Goal: Task Accomplishment & Management: Manage account settings

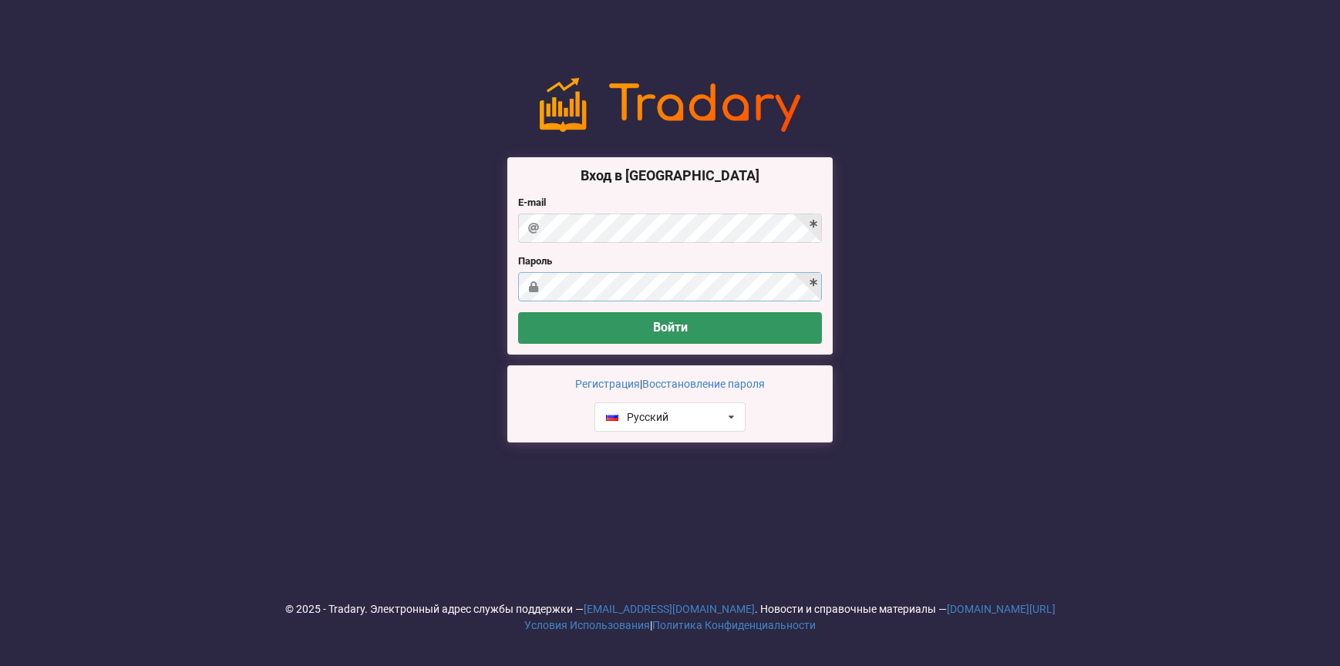
click at [518, 312] on button "Войти" at bounding box center [670, 328] width 304 height 32
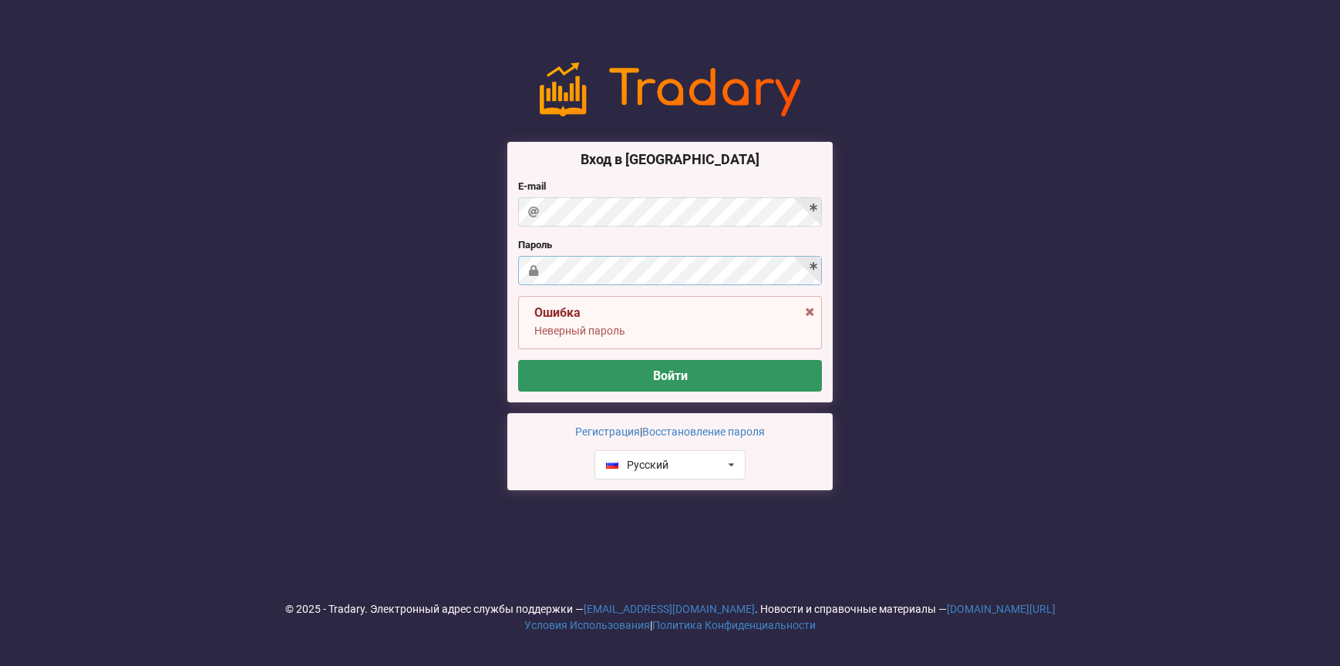
click at [483, 258] on div "Вход в [GEOGRAPHIC_DATA] E-mail [GEOGRAPHIC_DATA] [GEOGRAPHIC_DATA] Неверный па…" at bounding box center [670, 277] width 1340 height 510
click at [581, 369] on button "Войти" at bounding box center [670, 376] width 304 height 32
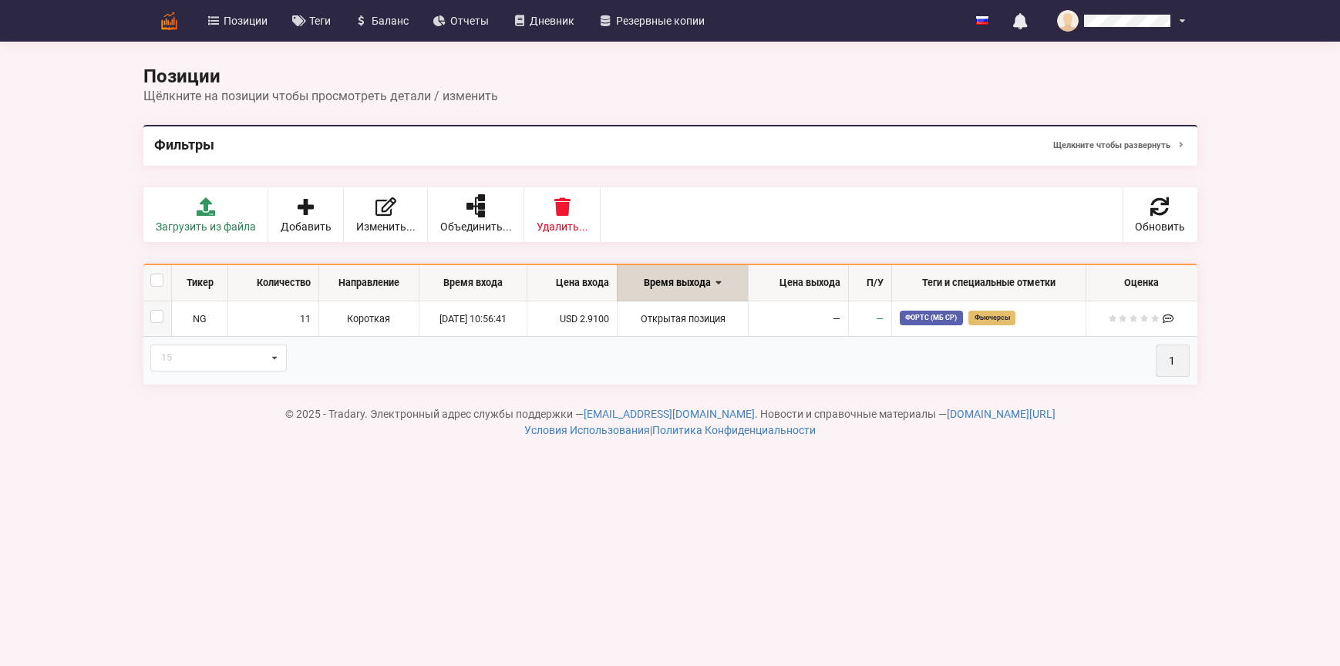
click at [712, 345] on th "15 15 20 30 50 1" at bounding box center [670, 360] width 1054 height 49
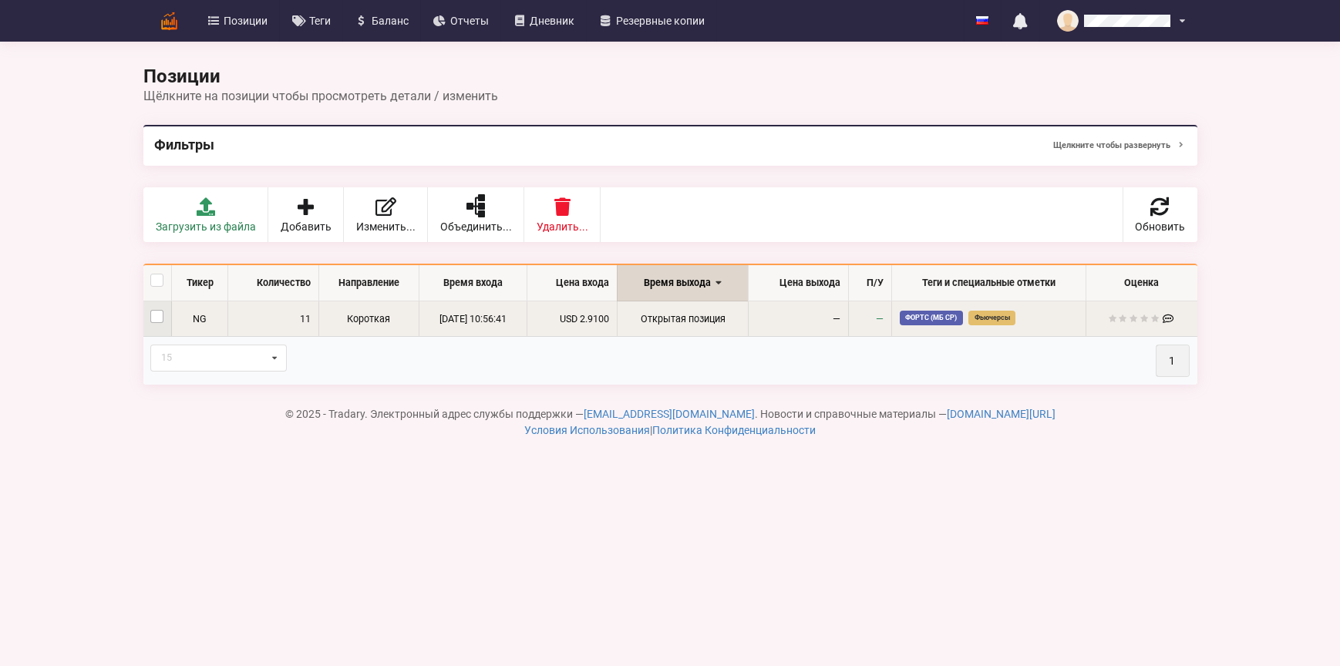
drag, startPoint x: 160, startPoint y: 315, endPoint x: 308, endPoint y: 295, distance: 150.1
click at [160, 310] on label at bounding box center [156, 310] width 13 height 0
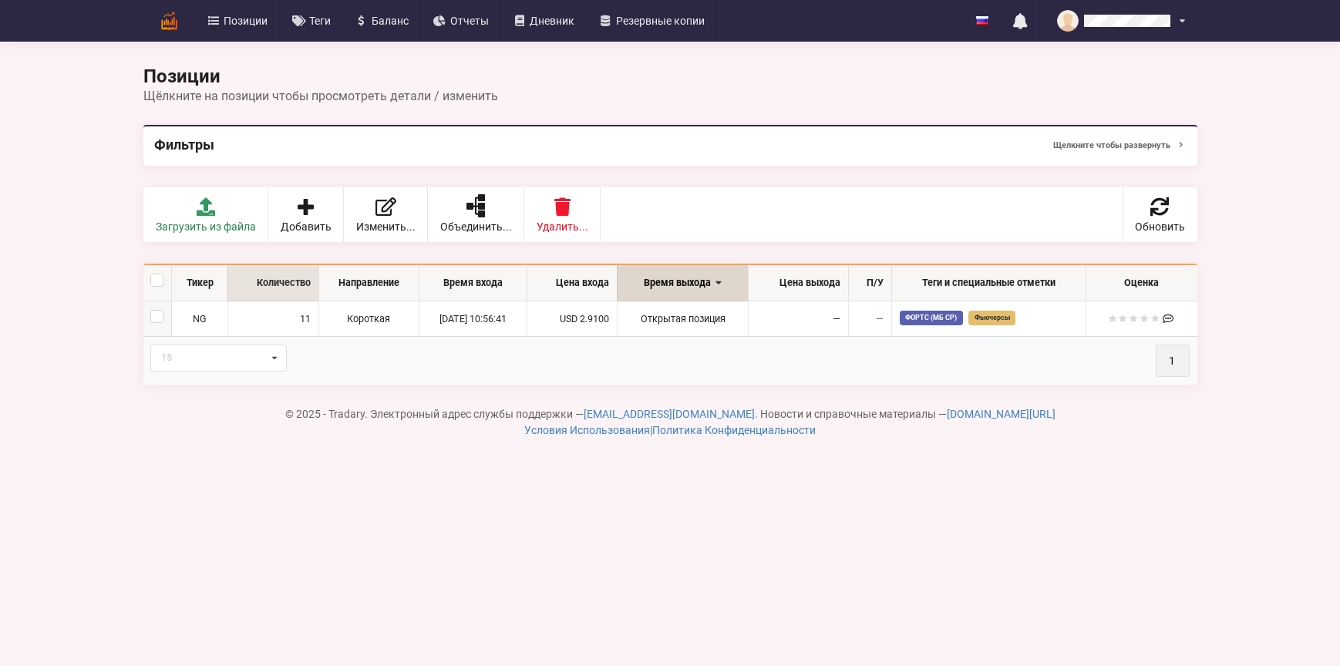
checkbox input "true"
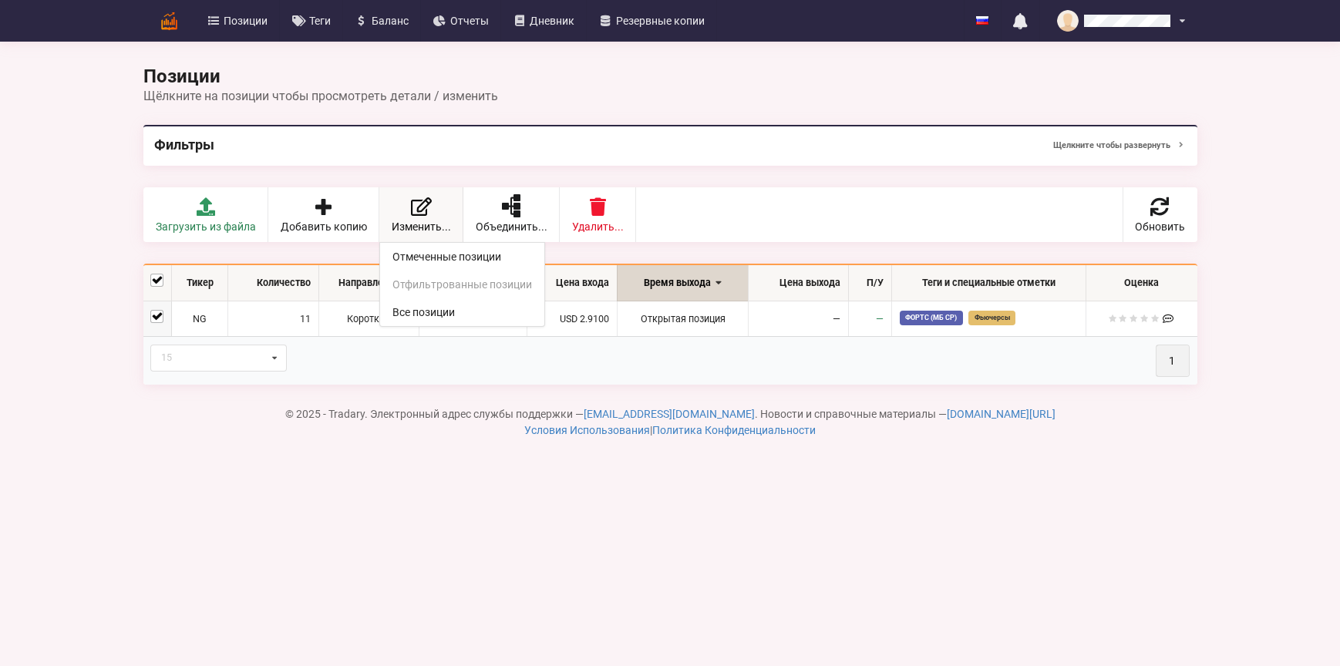
click at [416, 214] on icon at bounding box center [421, 206] width 22 height 19
click at [436, 254] on link "Отмеченные позиции" at bounding box center [462, 257] width 164 height 28
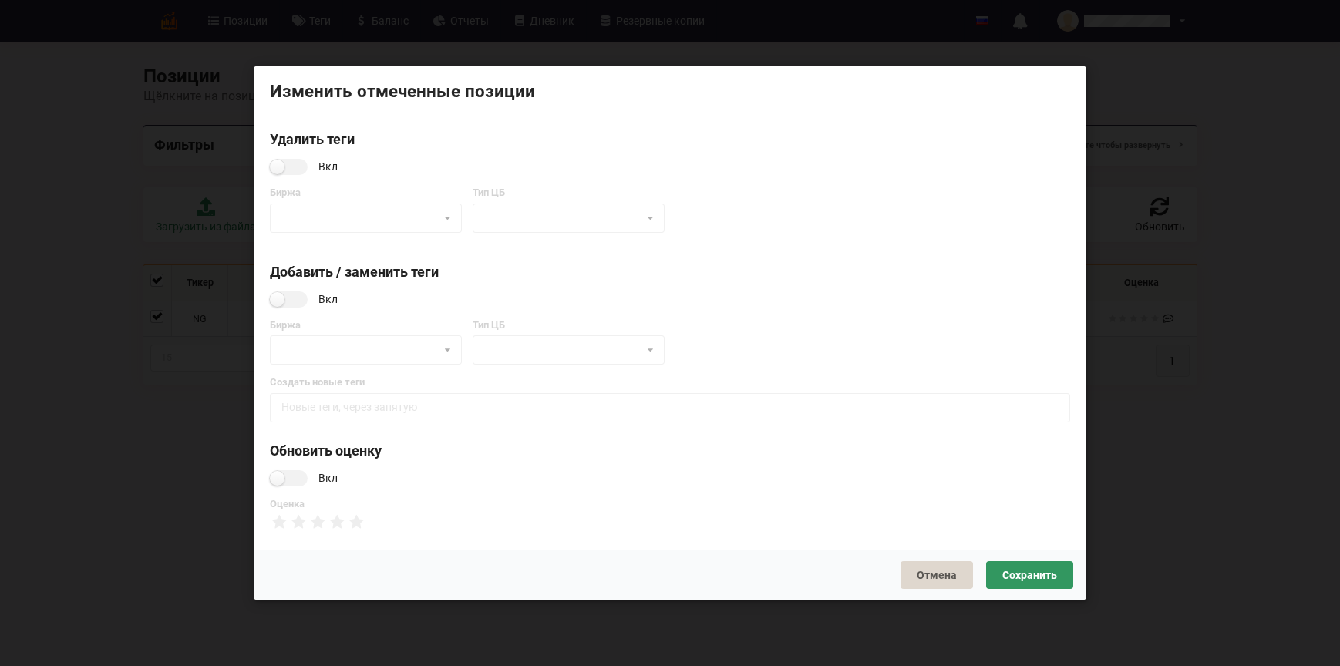
click at [542, 264] on div "Добавить / заменить теги" at bounding box center [670, 272] width 800 height 18
click at [937, 576] on button "Отмена" at bounding box center [937, 575] width 72 height 28
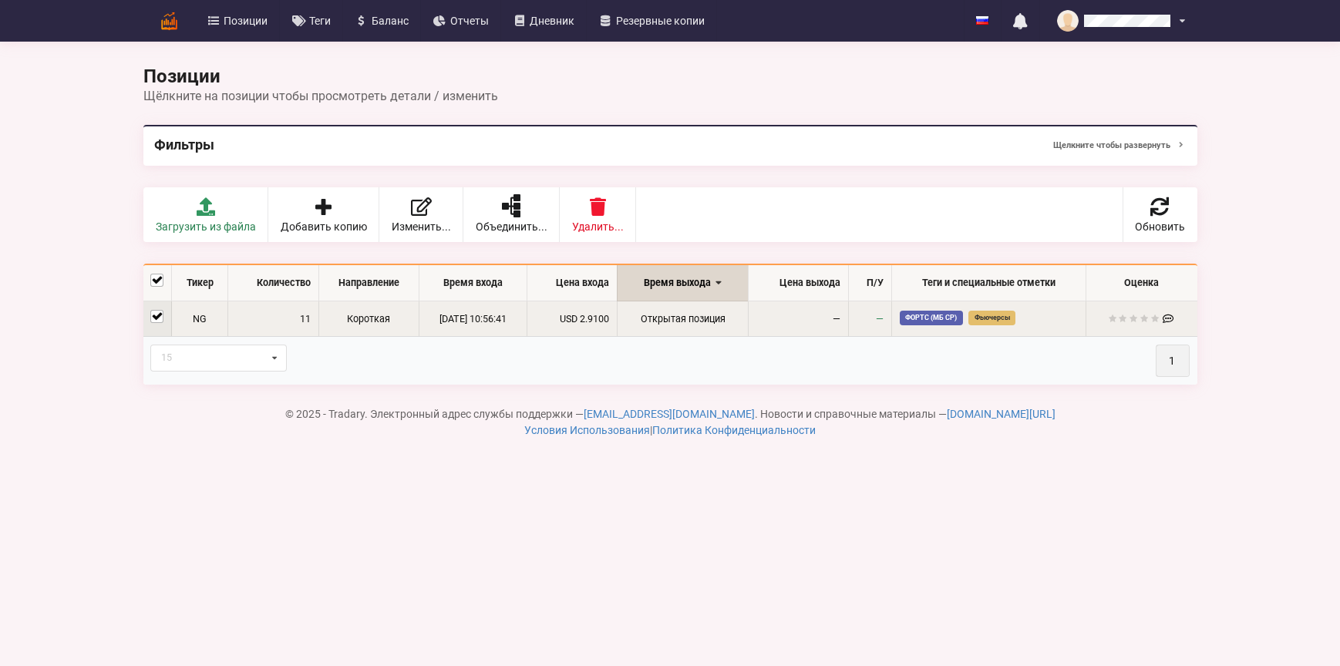
click at [452, 309] on td "[DATE] 10:56:41" at bounding box center [473, 319] width 108 height 35
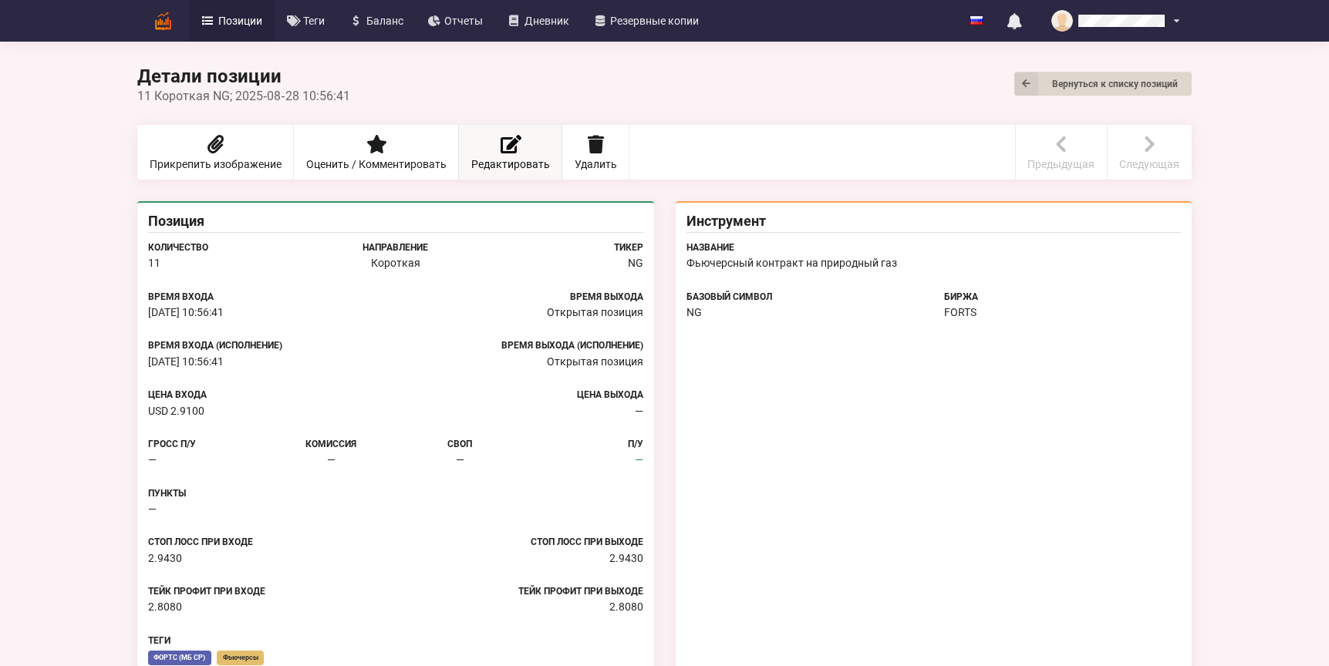
click at [502, 132] on link "Редактировать" at bounding box center [510, 152] width 103 height 55
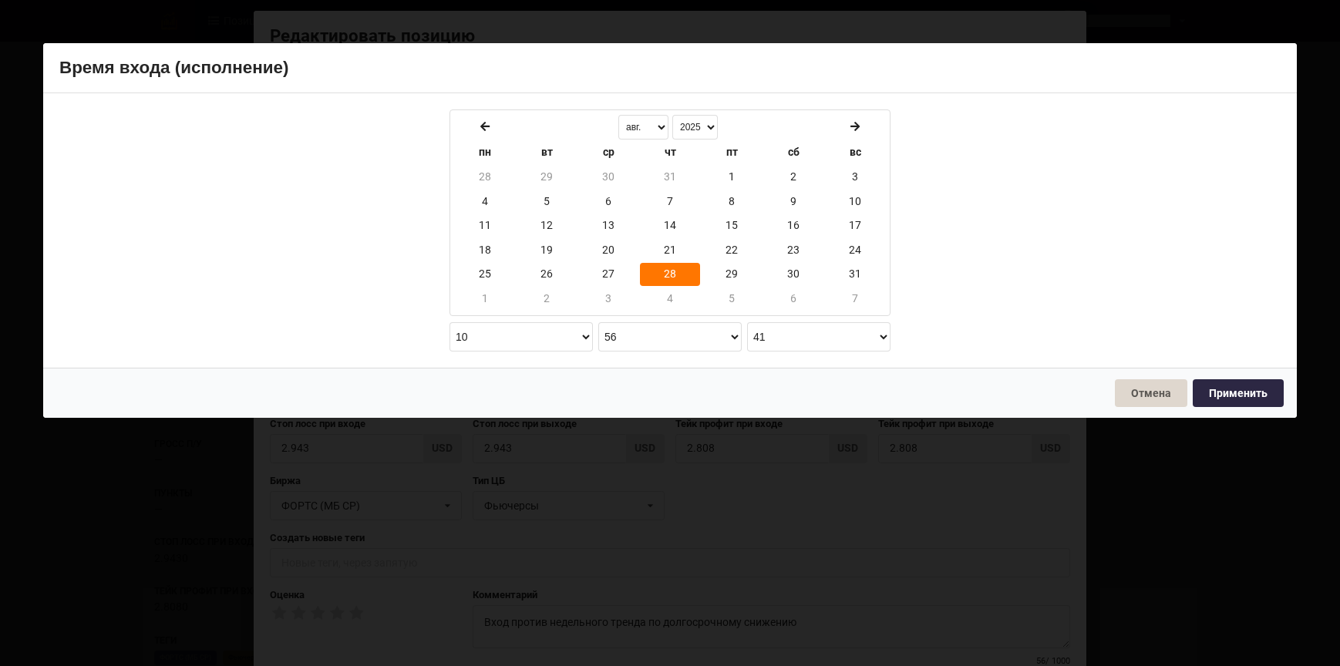
click at [340, 278] on body "Позиции Теги [GEOGRAPHIC_DATA] Отчеты Дневник Резервные копии English Русский Н…" at bounding box center [670, 400] width 1340 height 801
click at [525, 336] on select "0 1 2 3 4 5 6 7 8 9 10 11 12 13 14 15 16 17 18 19 20 21 22 23" at bounding box center [521, 336] width 143 height 29
click at [643, 349] on div "янв. февр. март апр. май июнь июль авг. [GEOGRAPHIC_DATA]. окт. [GEOGRAPHIC_DAT…" at bounding box center [670, 230] width 452 height 253
click at [644, 343] on select "00 01 02 03 04 05 06 07 08 09 10 11 12 13 14 15 16 17 18 19 20 21 22 23 24 25 2…" at bounding box center [669, 336] width 143 height 29
click at [863, 351] on div "янв. февр. март апр. май июнь июль авг. [GEOGRAPHIC_DATA]. окт. [GEOGRAPHIC_DAT…" at bounding box center [670, 230] width 452 height 253
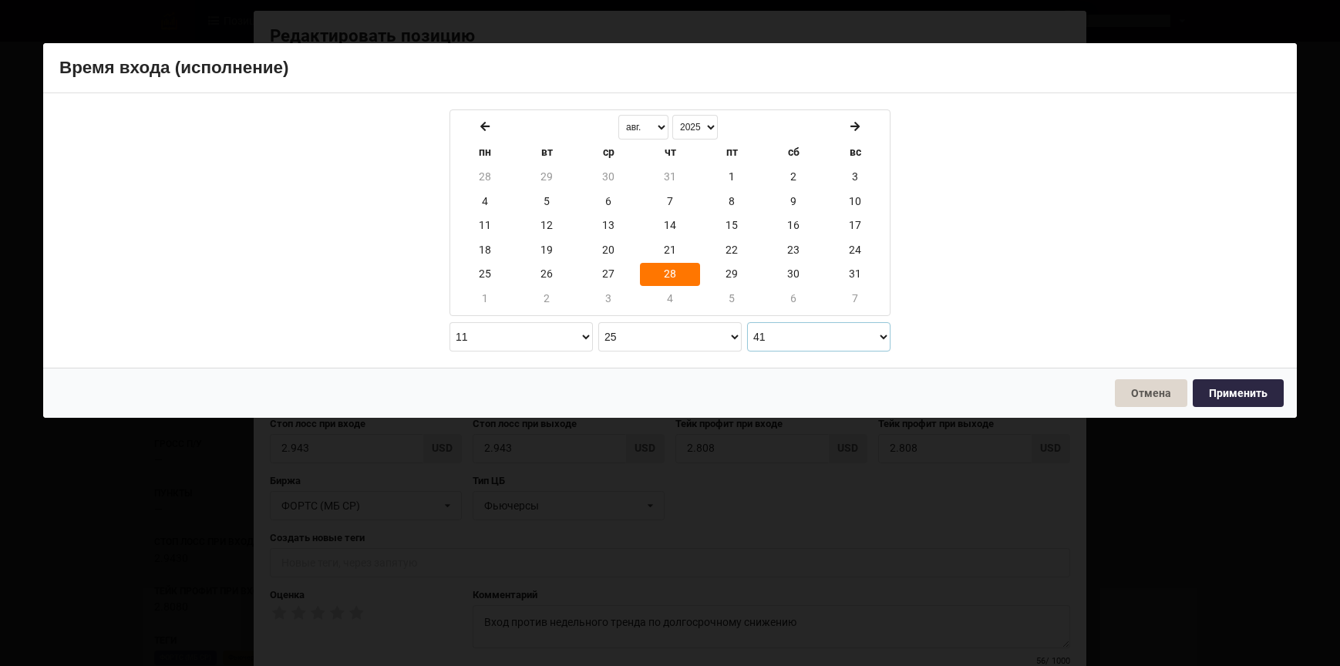
click at [862, 348] on select "00 01 02 03 04 05 06 07 08 09 10 11 12 13 14 15 16 17 18 19 20 21 22 23 24 25 2…" at bounding box center [818, 336] width 143 height 29
click at [1231, 397] on button "Применить" at bounding box center [1238, 393] width 91 height 28
type input "[DATE] 11:25:59"
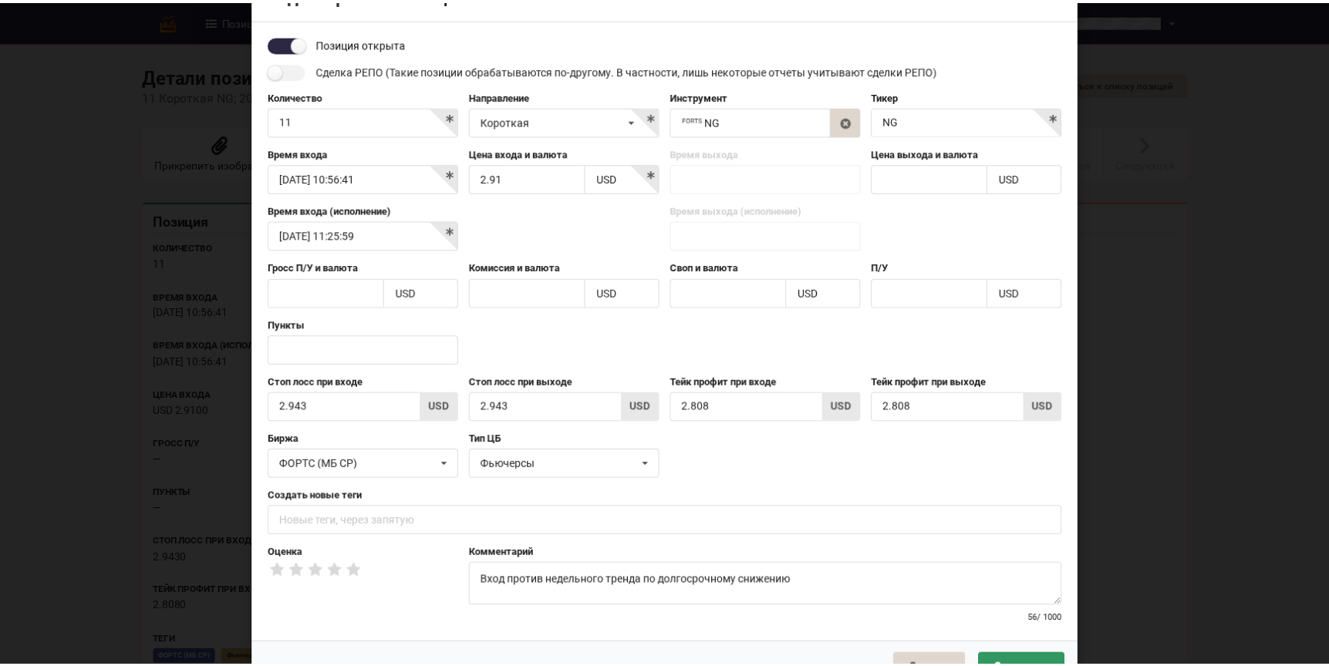
scroll to position [79, 0]
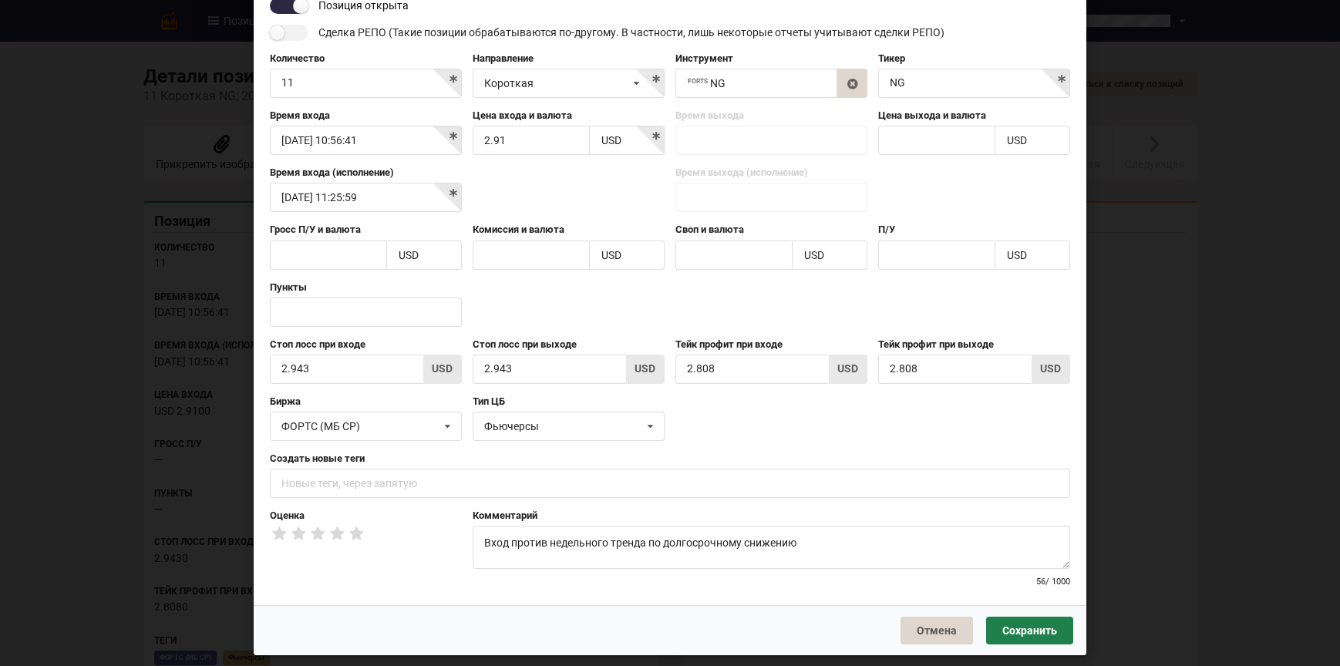
click at [1051, 629] on button "Сохранить" at bounding box center [1029, 631] width 87 height 28
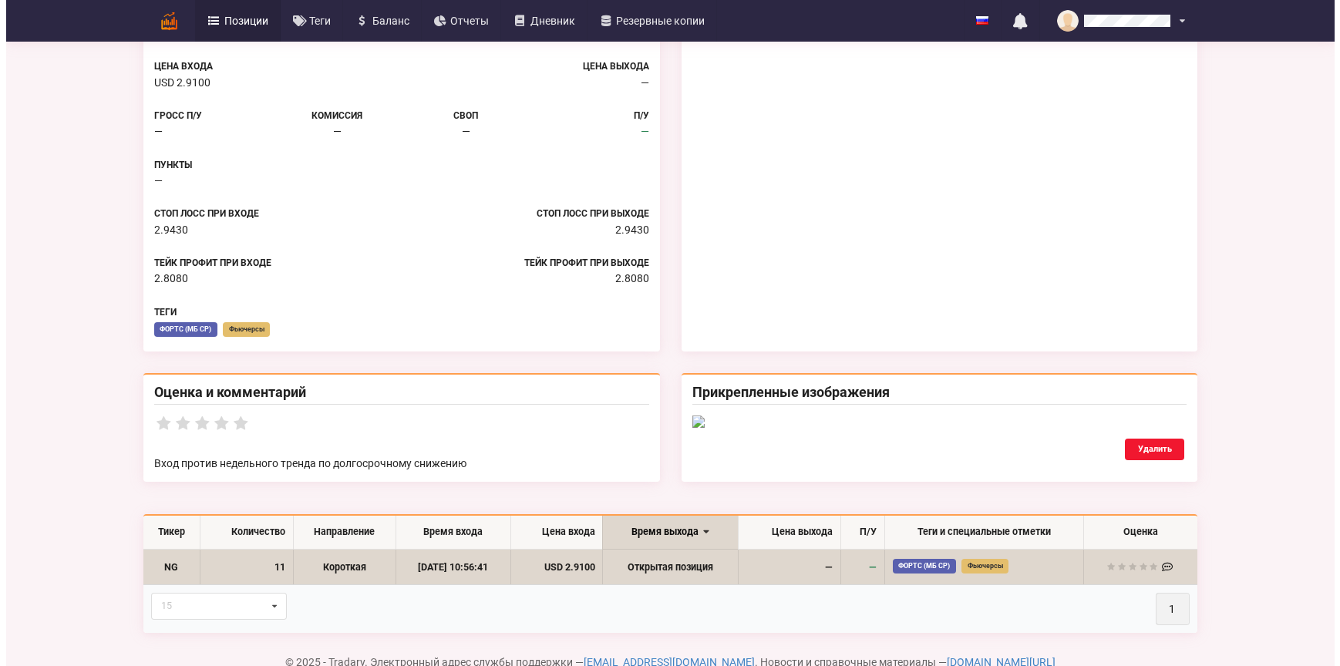
scroll to position [0, 0]
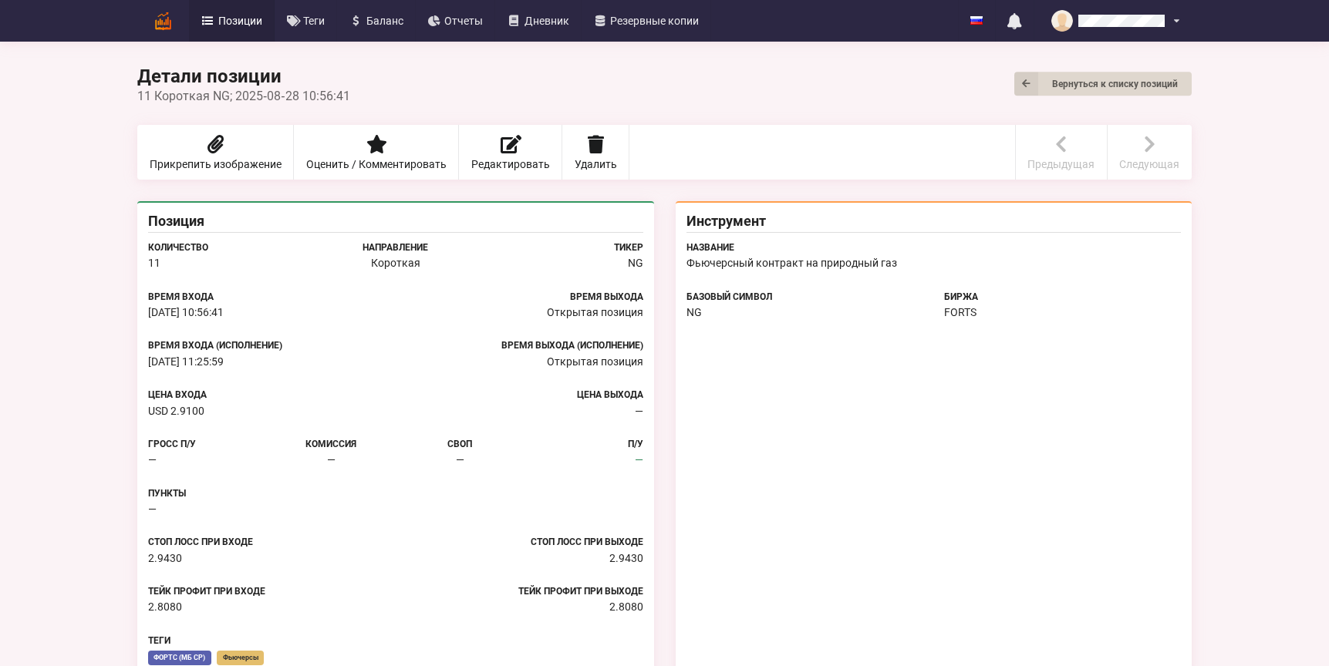
click at [168, 22] on img at bounding box center [163, 21] width 27 height 27
click at [243, 10] on link "Позиции" at bounding box center [232, 21] width 86 height 42
